Goal: Answer question/provide support

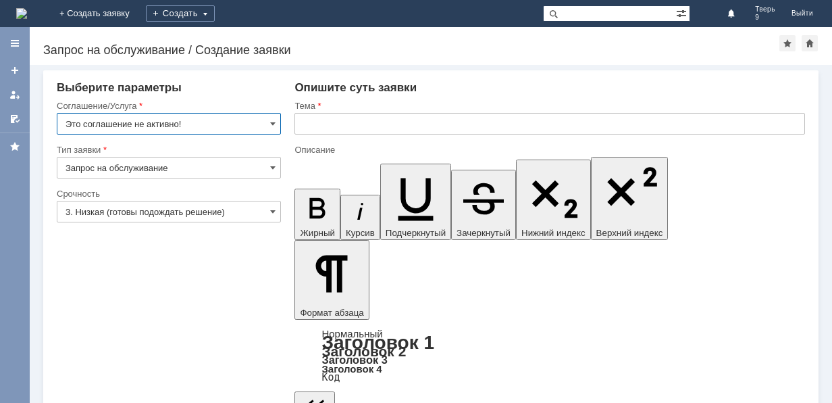
click at [27, 14] on img at bounding box center [21, 13] width 11 height 11
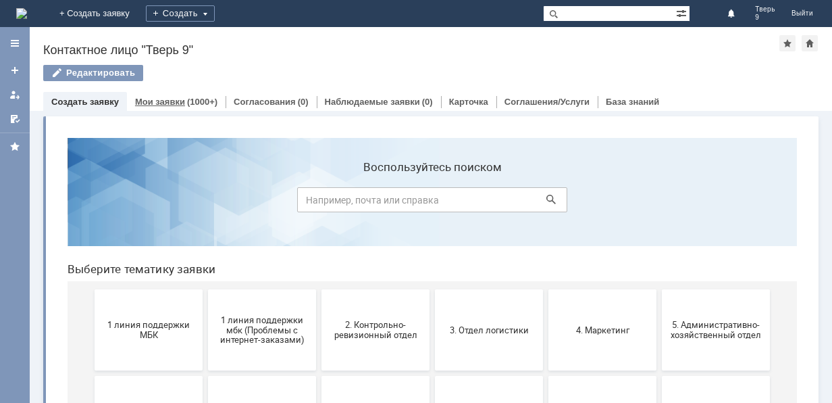
click at [187, 100] on div "(1000+)" at bounding box center [202, 102] width 30 height 10
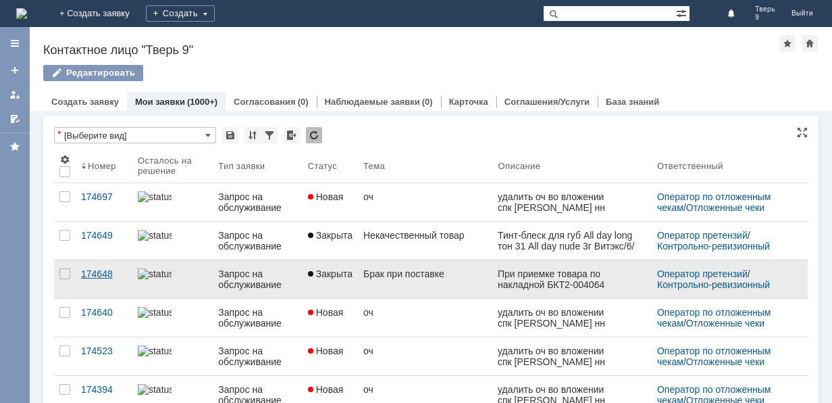
click at [118, 283] on link "174648" at bounding box center [104, 279] width 57 height 38
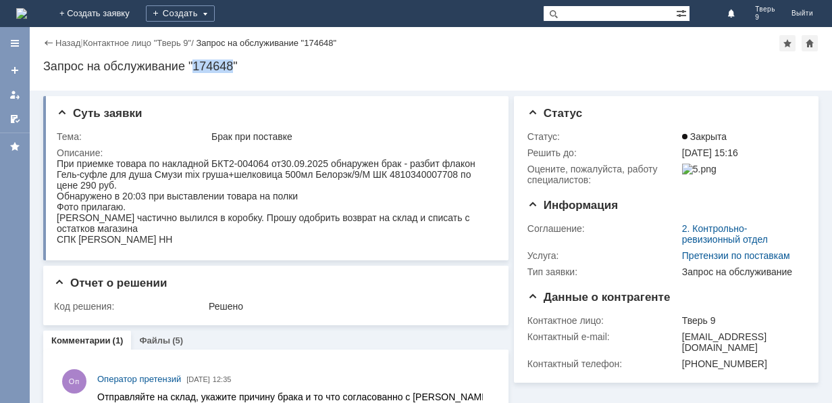
drag, startPoint x: 196, startPoint y: 66, endPoint x: 234, endPoint y: 68, distance: 37.9
click at [234, 68] on div "Запрос на обслуживание "174648"" at bounding box center [430, 66] width 775 height 14
copy div "174648"
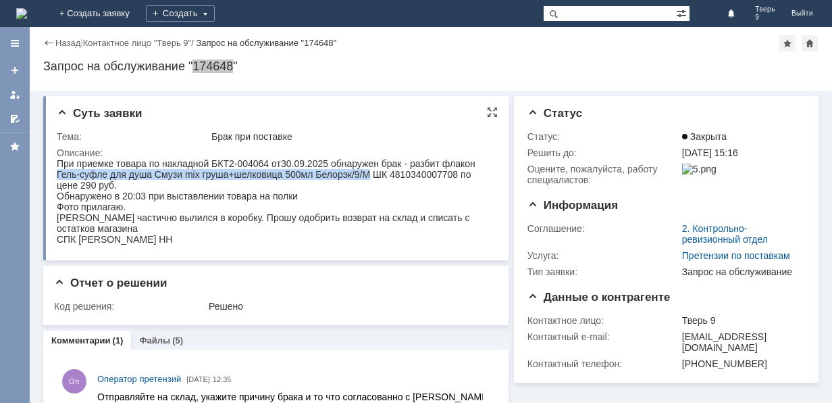
drag, startPoint x: 58, startPoint y: 174, endPoint x: 370, endPoint y: 174, distance: 311.4
click at [370, 174] on div "При приемке товара по накладной БКТ2-004064 от30.09.2025 обнаружен брак - разби…" at bounding box center [270, 174] width 426 height 32
copy div "Гель-суфле для душа Смузи mix груша+шелковица 500мл Белорэк/9/М"
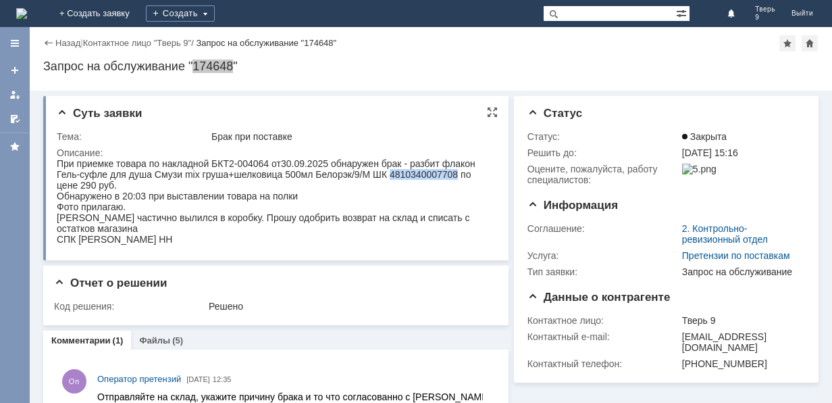
drag, startPoint x: 390, startPoint y: 174, endPoint x: 457, endPoint y: 173, distance: 67.6
click at [457, 173] on div "При приемке товара по накладной БКТ2-004064 от30.09.2025 обнаружен брак - разби…" at bounding box center [270, 174] width 426 height 32
copy div "4810340007708"
click at [62, 41] on link "Назад" at bounding box center [67, 43] width 25 height 10
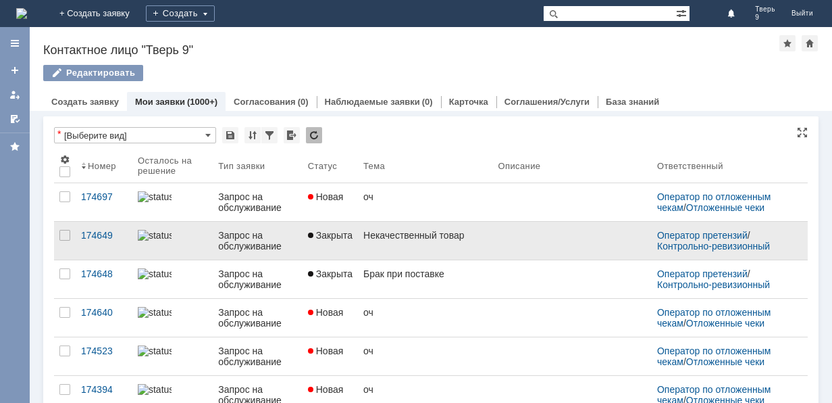
click at [422, 241] on link "Некачественный товар" at bounding box center [425, 241] width 134 height 38
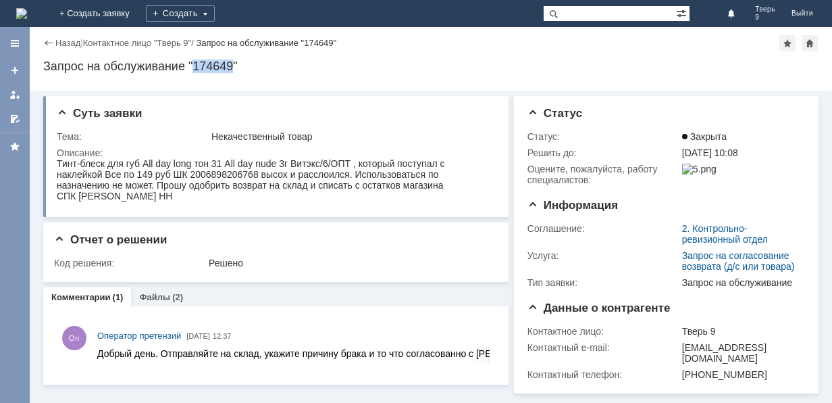
drag, startPoint x: 195, startPoint y: 68, endPoint x: 233, endPoint y: 70, distance: 38.6
click at [233, 70] on div "Запрос на обслуживание "174649"" at bounding box center [430, 66] width 775 height 14
copy div "174649"
drag, startPoint x: 261, startPoint y: 175, endPoint x: 348, endPoint y: 175, distance: 86.5
click at [348, 175] on div "Тинт-блеск для губ All day long тон 31 All day nude 3г Витэкс/6/ОПТ , который п…" at bounding box center [275, 174] width 436 height 32
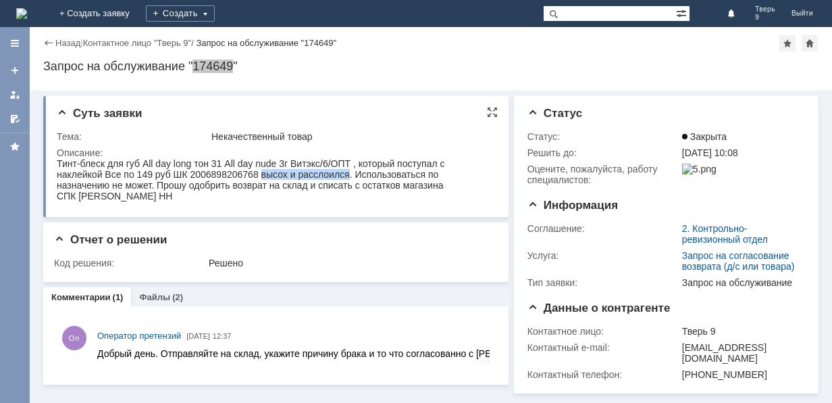
click at [348, 175] on div "Тинт-блеск для губ All day long тон 31 All day nude 3г Витэкс/6/ОПТ , который п…" at bounding box center [275, 174] width 436 height 32
drag, startPoint x: 262, startPoint y: 174, endPoint x: 348, endPoint y: 174, distance: 85.8
click at [348, 174] on div "Тинт-блеск для губ All day long тон 31 All day nude 3г Витэкс/6/ОПТ , который п…" at bounding box center [275, 174] width 436 height 32
copy div "высох и расслоился"
click at [57, 161] on div "Тинт-блеск для губ All day long тон 31 All day nude 3г Витэкс/6/ОПТ , который п…" at bounding box center [275, 174] width 436 height 32
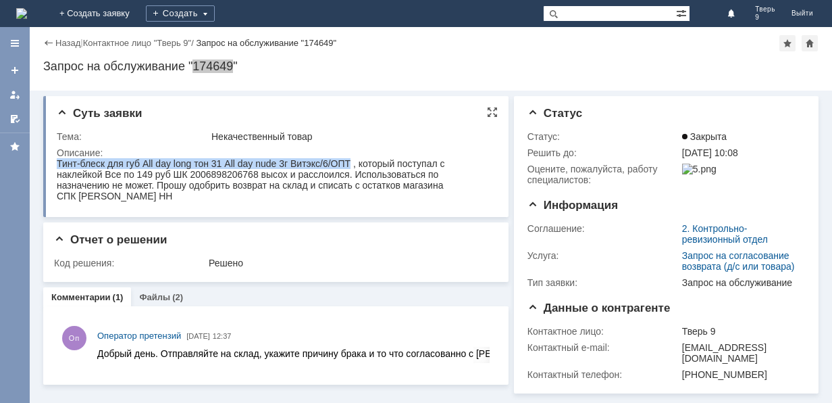
drag, startPoint x: 57, startPoint y: 161, endPoint x: 345, endPoint y: 168, distance: 287.9
click at [345, 168] on div "Тинт-блеск для губ All day long тон 31 All day nude 3г Витэкс/6/ОПТ , который п…" at bounding box center [275, 174] width 436 height 32
copy div "Тинт-блеск для губ All day long тон 31 All day nude 3г Витэкс/6/ОПТ"
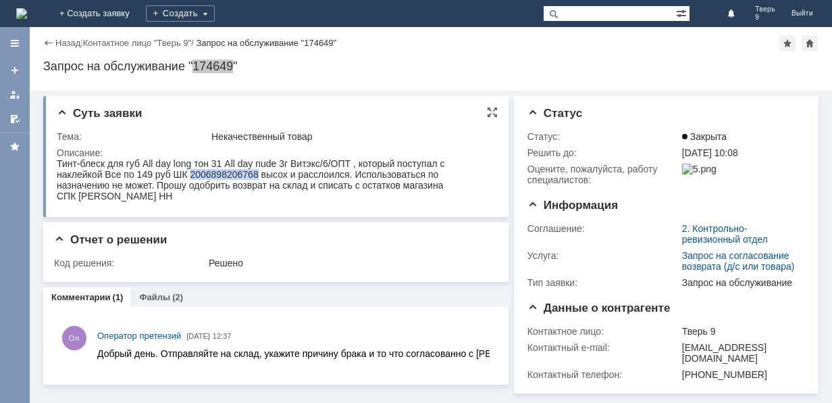
drag, startPoint x: 190, startPoint y: 175, endPoint x: 259, endPoint y: 176, distance: 68.9
click at [259, 176] on div "Тинт-блеск для губ All day long тон 31 All day nude 3г Витэкс/6/ОПТ , который п…" at bounding box center [275, 174] width 436 height 32
drag, startPoint x: 190, startPoint y: 173, endPoint x: 258, endPoint y: 174, distance: 68.2
click at [258, 174] on div "Тинт-блеск для губ All day long тон 31 All day nude 3г Витэкс/6/ОПТ , который п…" at bounding box center [275, 174] width 436 height 32
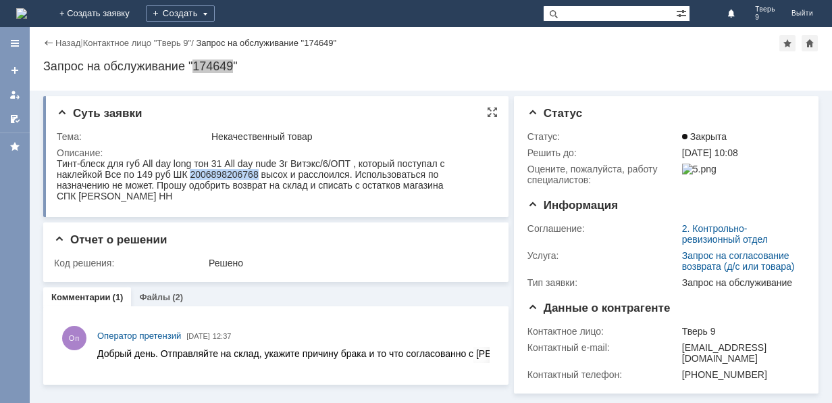
copy div "2006898206768"
click at [65, 41] on link "Назад" at bounding box center [67, 43] width 25 height 10
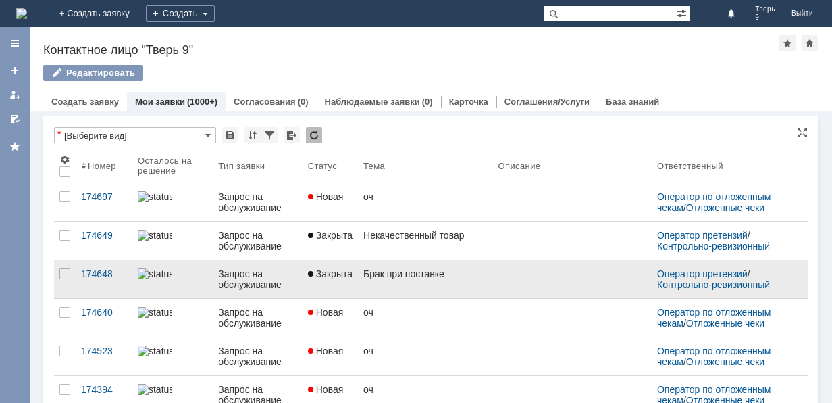
click at [419, 273] on div "Брак при поставке" at bounding box center [425, 273] width 124 height 11
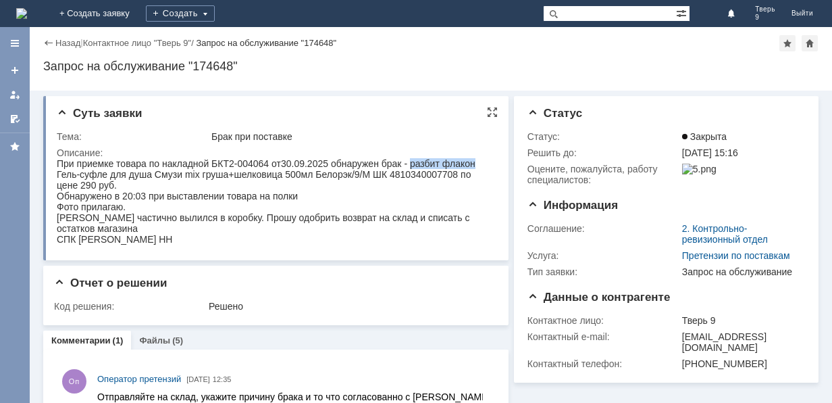
drag, startPoint x: 411, startPoint y: 163, endPoint x: 476, endPoint y: 168, distance: 64.3
click at [476, 168] on div "При приемке товара по накладной БКТ2-004064 от30.09.2025 обнаружен брак - разби…" at bounding box center [270, 174] width 426 height 32
copy div "разбит флакон"
